Goal: Information Seeking & Learning: Learn about a topic

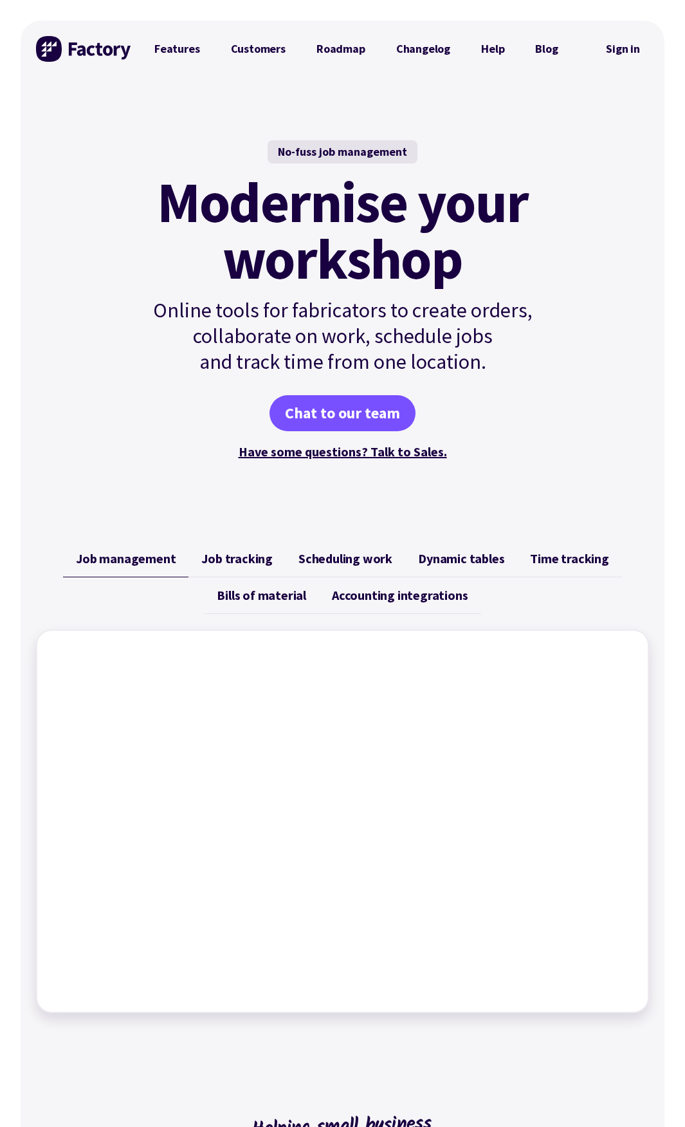
click at [246, 566] on link "Job tracking" at bounding box center [237, 558] width 97 height 37
click at [331, 564] on span "Scheduling work" at bounding box center [346, 558] width 94 height 15
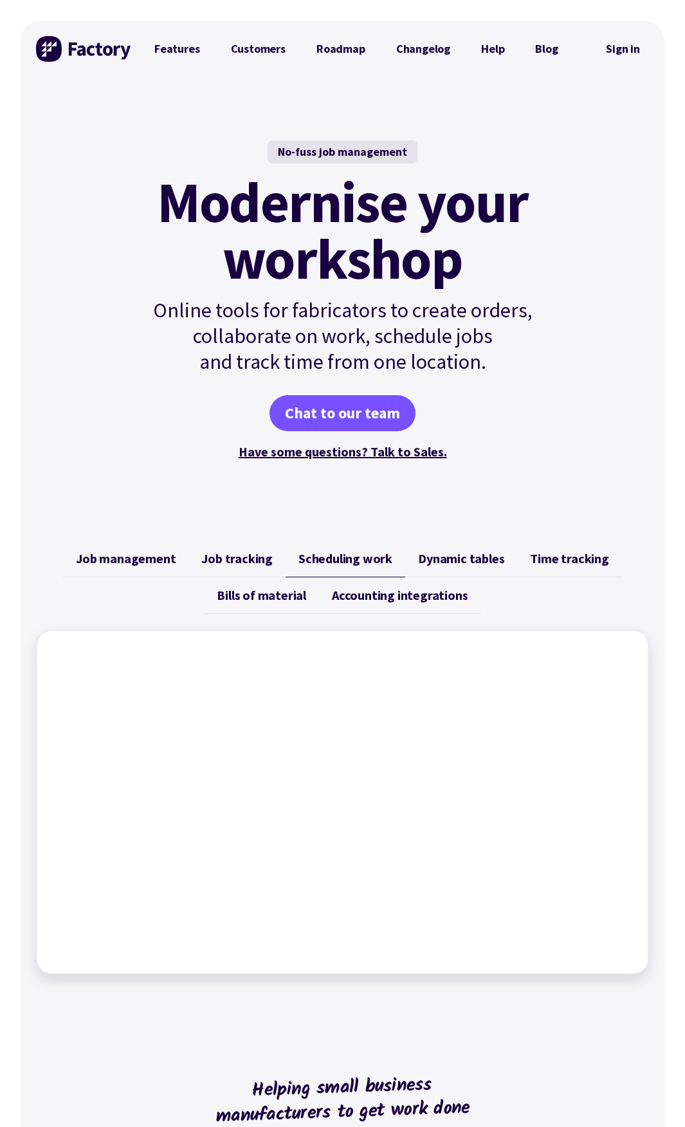
click at [461, 564] on span "Dynamic tables" at bounding box center [461, 558] width 86 height 15
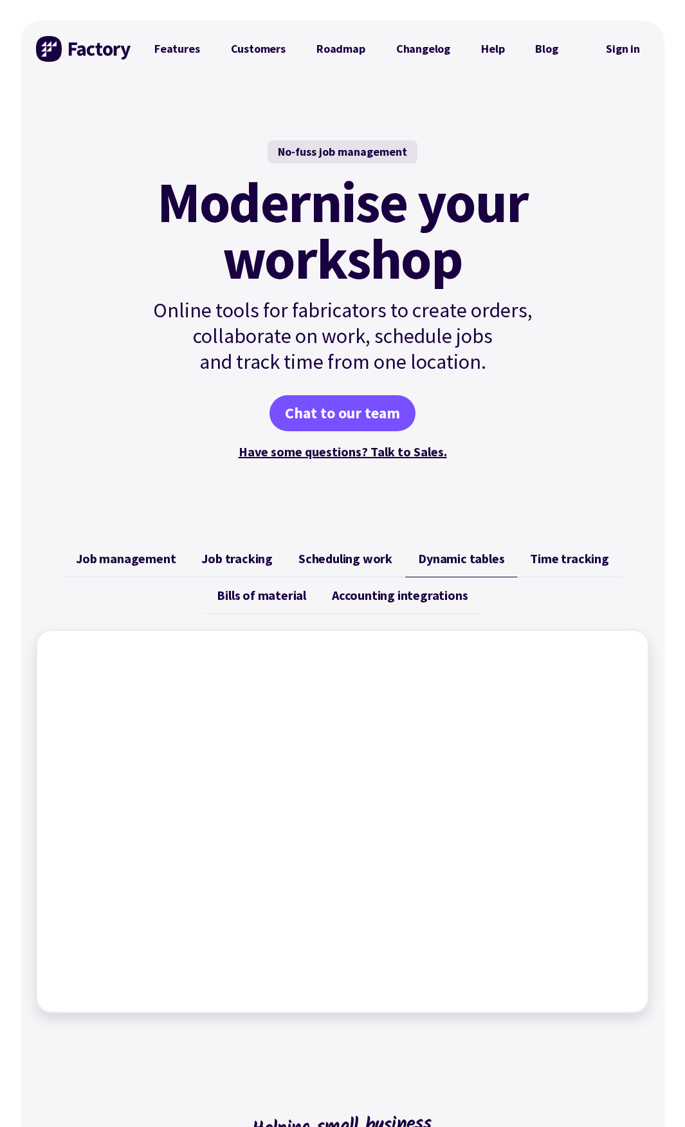
click at [553, 564] on span "Time tracking" at bounding box center [569, 558] width 78 height 15
click at [274, 594] on span "Bills of material" at bounding box center [261, 594] width 89 height 15
click at [391, 605] on link "Accounting integrations" at bounding box center [399, 595] width 161 height 37
